Goal: Information Seeking & Learning: Learn about a topic

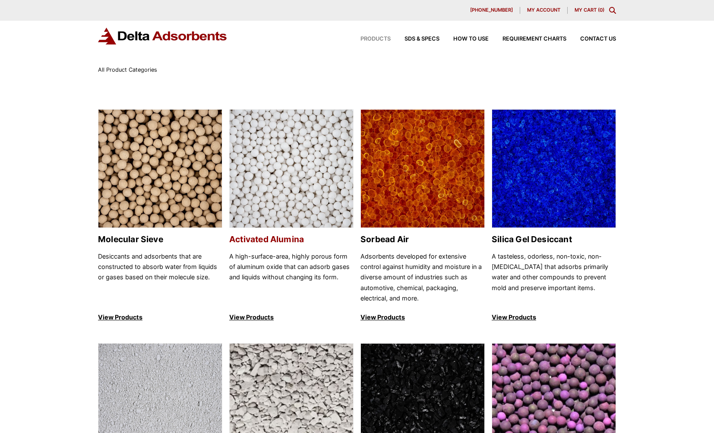
click at [261, 232] on link "Activated Alumina A high-surface-area, highly porous form of aluminum oxide tha…" at bounding box center [291, 216] width 124 height 214
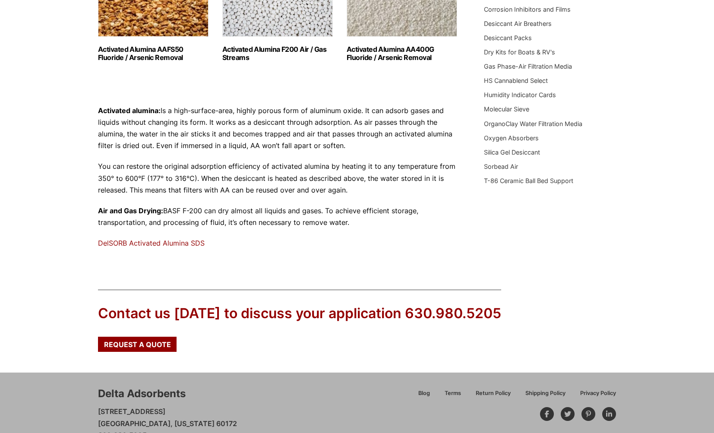
scroll to position [250, 0]
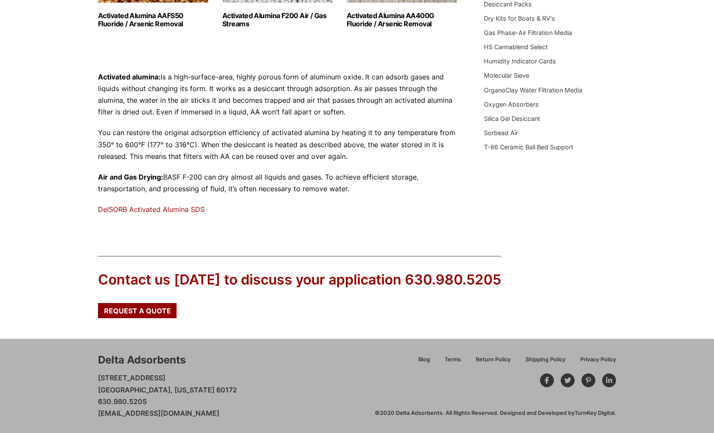
click at [169, 210] on link "DelSORB Activated Alumina SDS" at bounding box center [151, 209] width 107 height 9
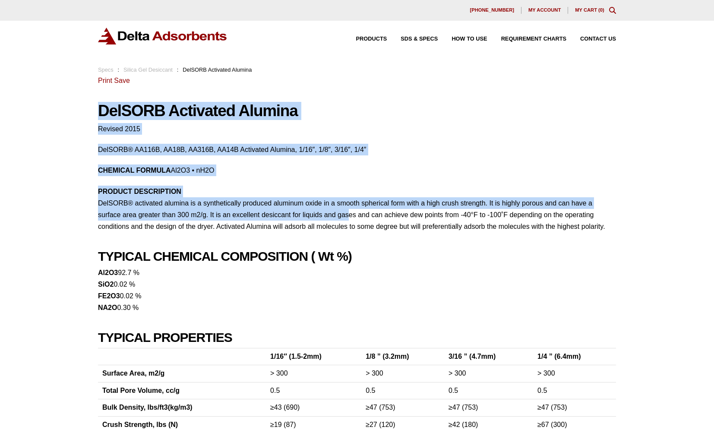
drag, startPoint x: 88, startPoint y: 111, endPoint x: 346, endPoint y: 219, distance: 280.1
click at [346, 219] on div "Our website has detected that you are using an outdated browser that will preve…" at bounding box center [357, 400] width 714 height 800
click at [346, 219] on p "PRODUCT DESCRIPTION DelSORB® activated alumina is a synthetically produced alum…" at bounding box center [357, 209] width 518 height 47
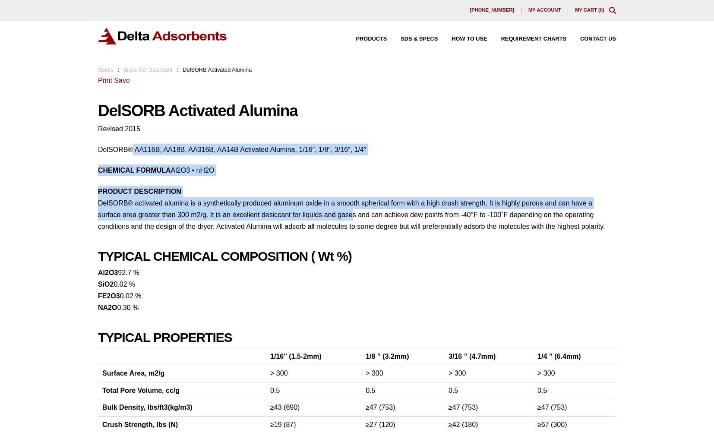
drag, startPoint x: 349, startPoint y: 214, endPoint x: 133, endPoint y: 138, distance: 228.5
click at [133, 138] on div "28 Congress Circle W. Roselle, IL 60172 Phone: 630.980.5205 Print Save DelSORB …" at bounding box center [357, 338] width 518 height 526
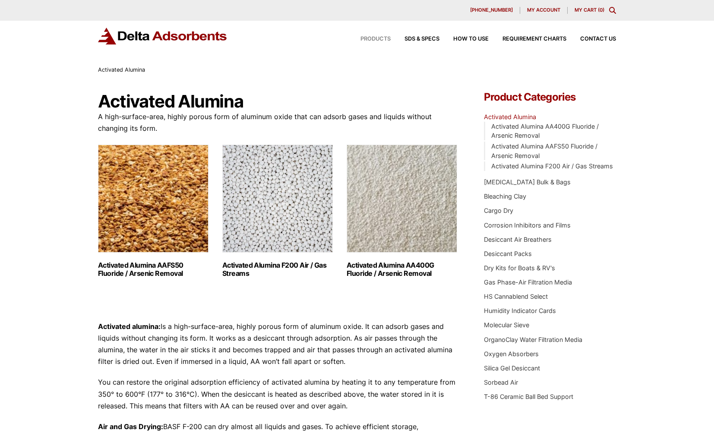
click at [384, 40] on span "Products" at bounding box center [376, 39] width 30 height 6
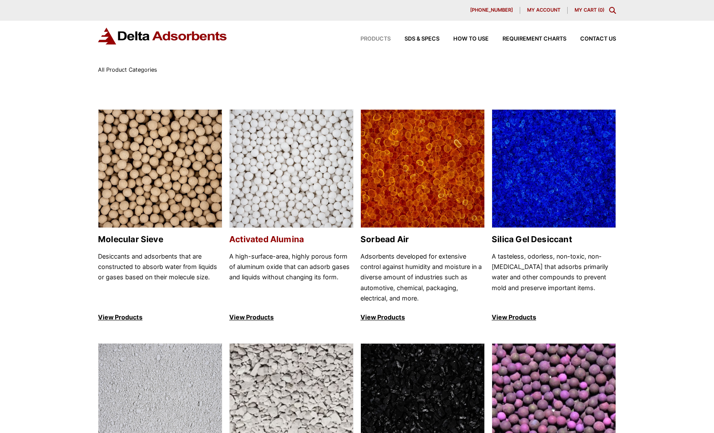
click at [305, 161] on img at bounding box center [292, 169] width 124 height 119
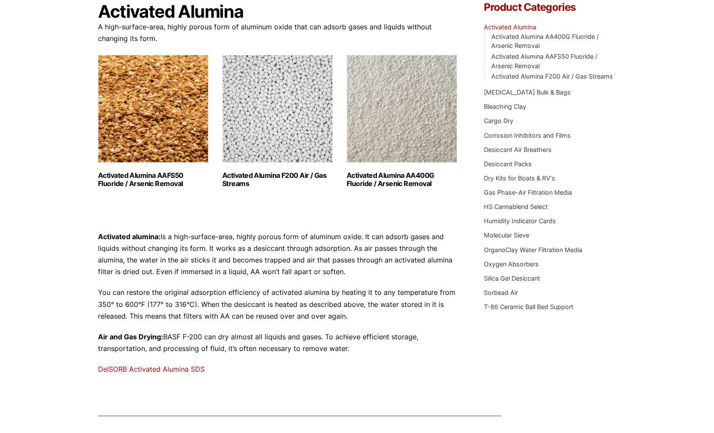
scroll to position [86, 0]
